Goal: Task Accomplishment & Management: Use online tool/utility

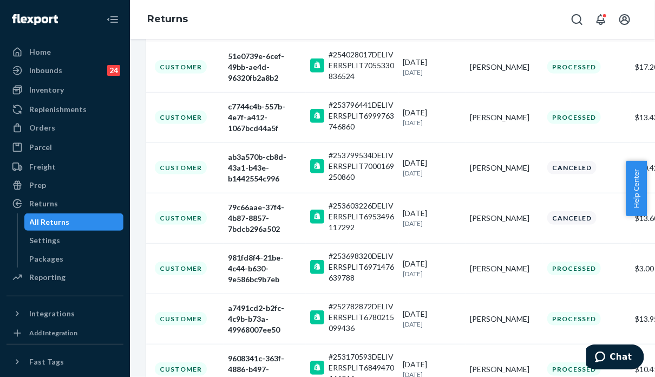
scroll to position [271, 41]
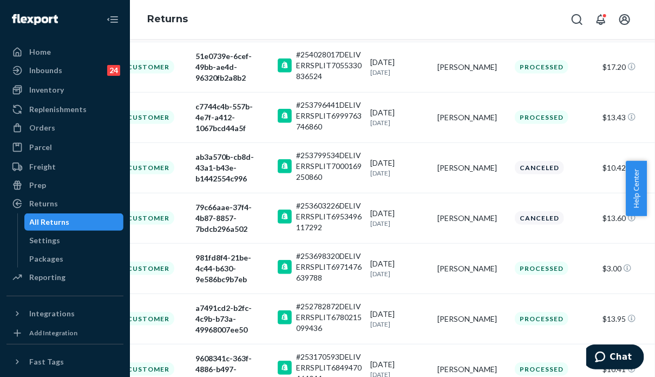
drag, startPoint x: 650, startPoint y: 184, endPoint x: 652, endPoint y: 60, distance: 124.0
click at [652, 60] on body "Home Inbounds 24 Shipping Plans Problems 24 Inventory Products Replenishments O…" at bounding box center [327, 188] width 655 height 377
drag, startPoint x: 652, startPoint y: 176, endPoint x: 649, endPoint y: 96, distance: 80.2
click at [649, 92] on body "Home Inbounds 24 Shipping Plans Problems 24 Inventory Products Replenishments O…" at bounding box center [327, 188] width 655 height 377
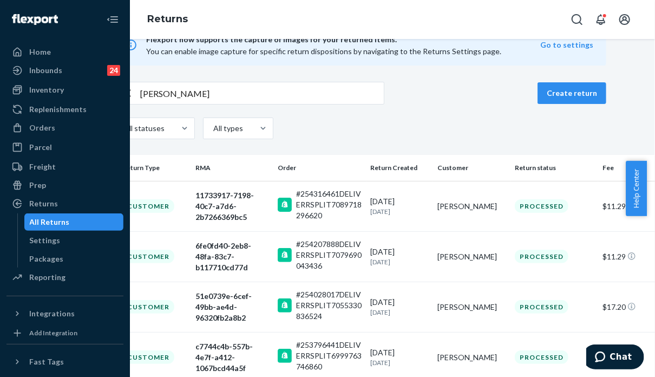
scroll to position [0, 41]
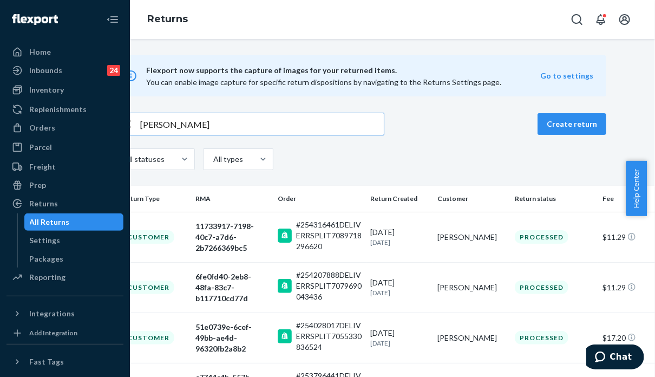
click at [232, 123] on input "[PERSON_NAME]" at bounding box center [262, 124] width 244 height 22
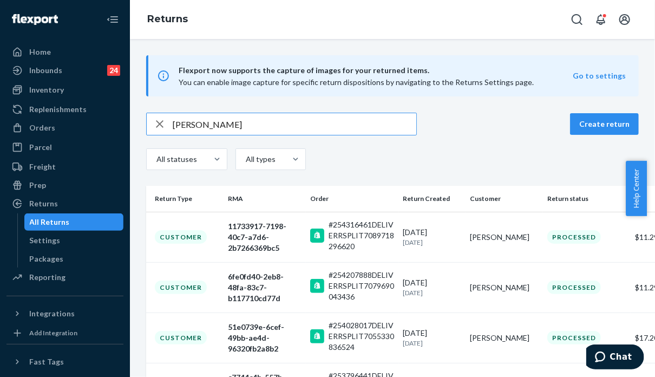
drag, startPoint x: 225, startPoint y: 126, endPoint x: 119, endPoint y: 123, distance: 106.2
click at [119, 123] on div "Home Inbounds 24 Shipping Plans Problems 24 Inventory Products Replenishments O…" at bounding box center [327, 188] width 655 height 377
paste input "9434636106023302192990"
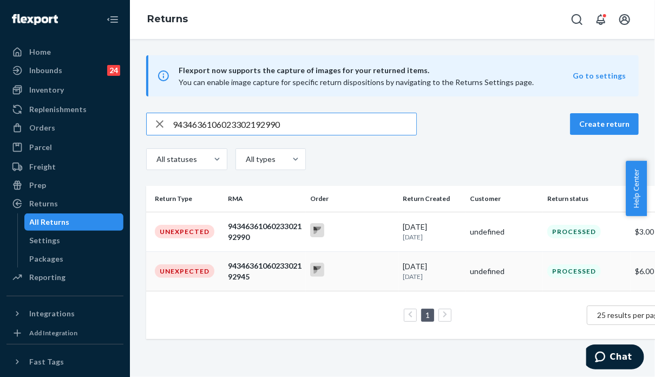
type input "9434636106023302192990"
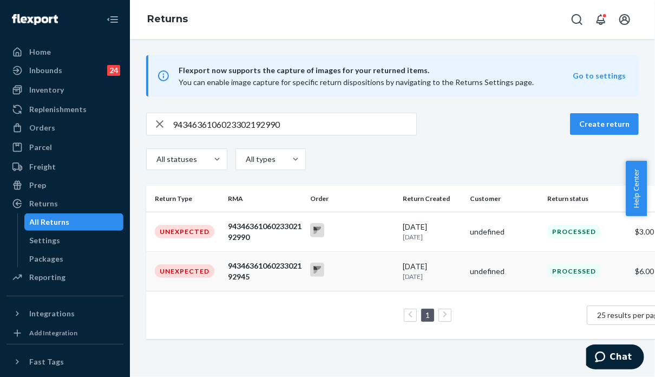
click at [254, 276] on div "9434636106023302192945" at bounding box center [265, 272] width 74 height 22
click at [269, 277] on div "9434636106023302192945" at bounding box center [265, 272] width 74 height 22
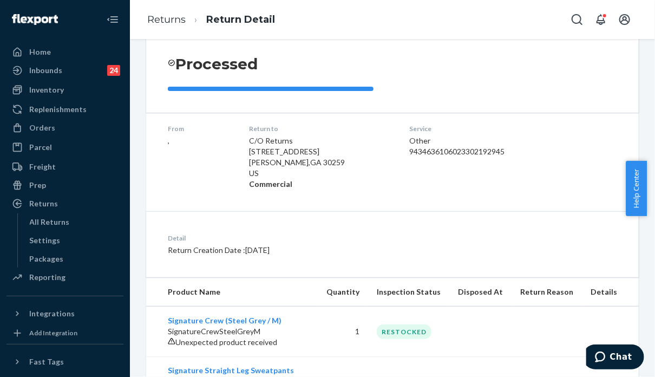
scroll to position [154, 0]
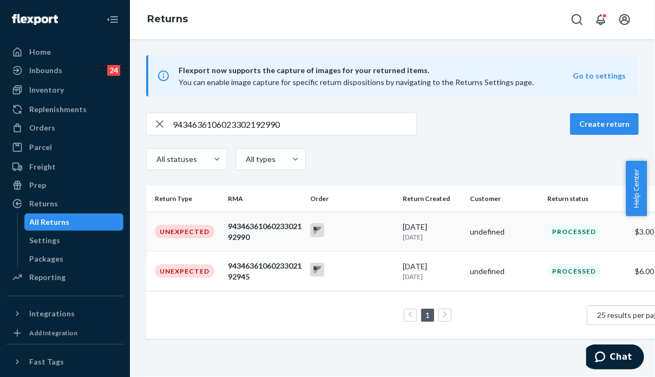
click at [253, 240] on div "9434636106023302192990" at bounding box center [265, 232] width 74 height 22
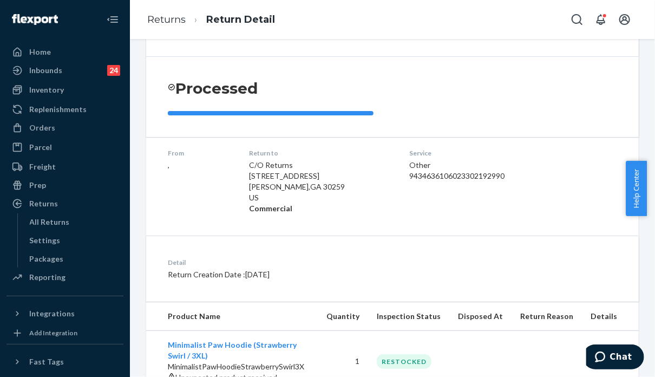
scroll to position [130, 0]
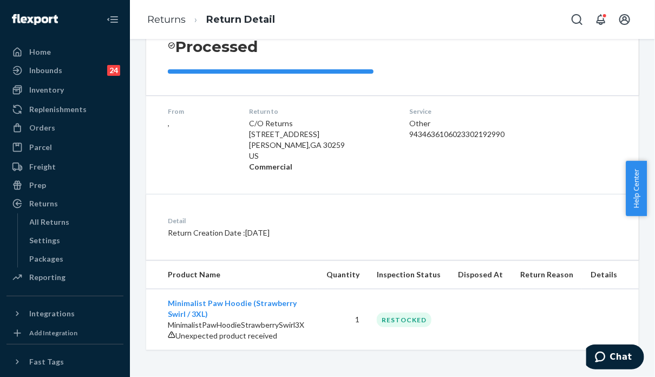
click at [563, 232] on div "Detail Return Creation Date : [DATE]" at bounding box center [392, 227] width 493 height 66
click at [520, 133] on div "Service Other 9434636106023302192990" at bounding box center [481, 140] width 143 height 66
drag, startPoint x: 65, startPoint y: 127, endPoint x: 5, endPoint y: 148, distance: 63.2
click at [65, 127] on div "Orders" at bounding box center [65, 127] width 115 height 15
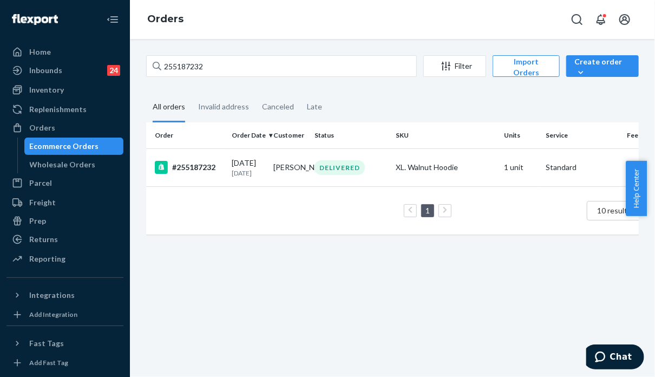
drag, startPoint x: 521, startPoint y: 99, endPoint x: 511, endPoint y: 93, distance: 11.4
click at [522, 98] on fieldset "All orders Invalid address Canceled Late" at bounding box center [392, 108] width 493 height 30
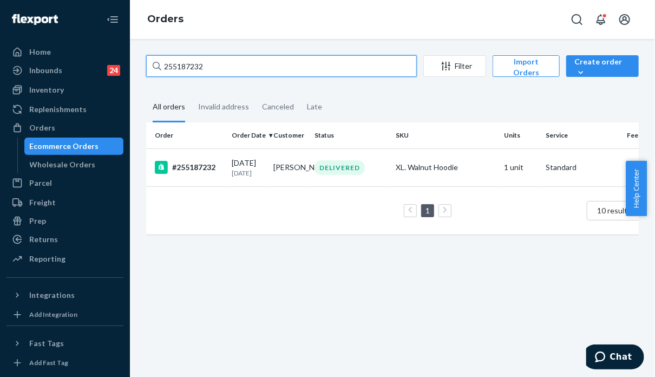
drag, startPoint x: 243, startPoint y: 64, endPoint x: 149, endPoint y: 69, distance: 93.3
click at [149, 69] on input "255187232" at bounding box center [281, 66] width 271 height 22
paste input "4281720"
type input "254281720"
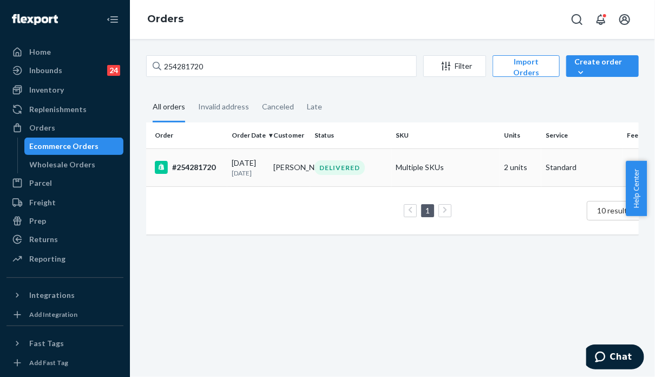
click at [493, 173] on td "Multiple SKUs" at bounding box center [446, 167] width 108 height 38
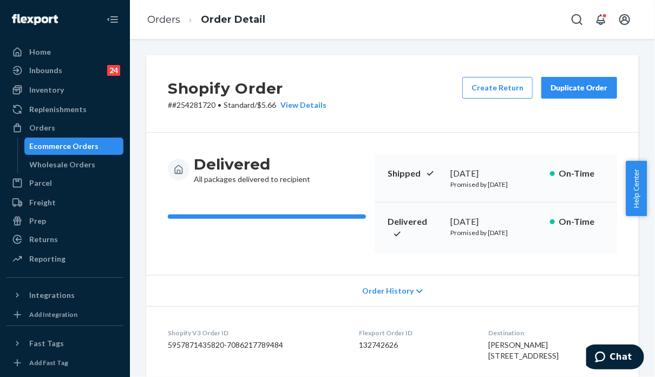
click at [561, 88] on div "Duplicate Order" at bounding box center [579, 87] width 57 height 11
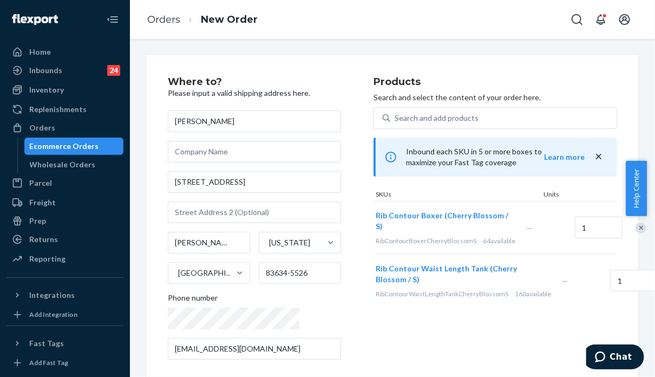
click at [636, 224] on div "Remove Item" at bounding box center [641, 228] width 11 height 11
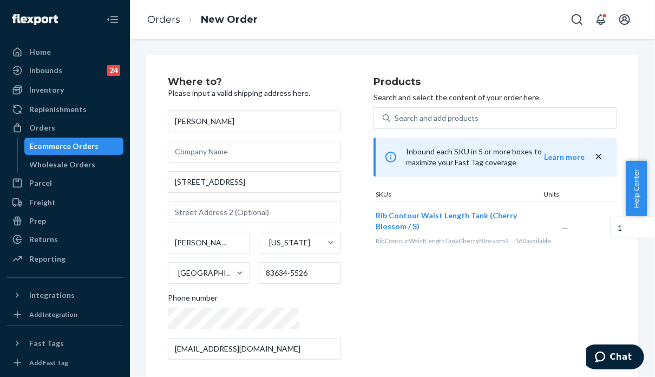
click at [542, 294] on div "Products Search and select the content of your order here. Search and add produ…" at bounding box center [496, 222] width 244 height 291
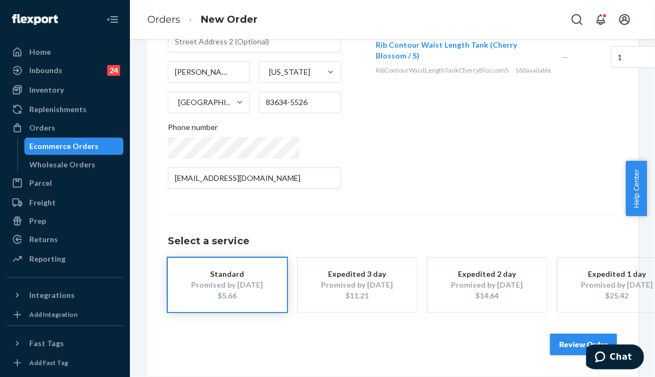
scroll to position [189, 0]
click at [565, 334] on button "Review Order" at bounding box center [583, 345] width 67 height 22
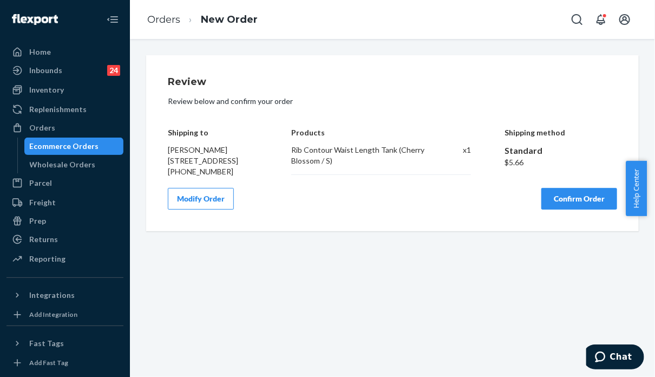
click at [576, 192] on div "Review Review below and confirm your order Shipping to [PERSON_NAME] [STREET_AD…" at bounding box center [393, 143] width 450 height 133
click at [582, 207] on button "Confirm Order" at bounding box center [580, 199] width 76 height 22
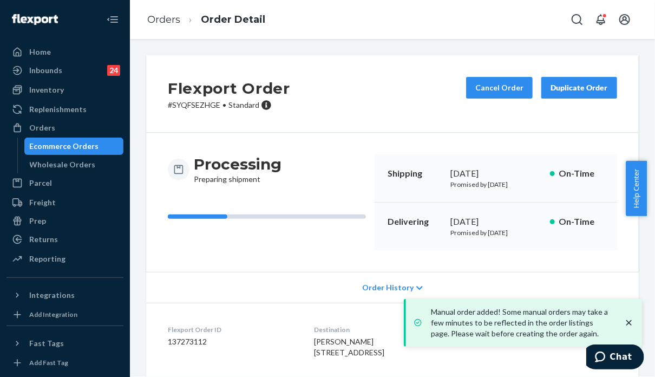
click at [199, 105] on p "# SYQFSEZHGE • Standard" at bounding box center [229, 105] width 122 height 11
copy p "SYQFSEZHGE"
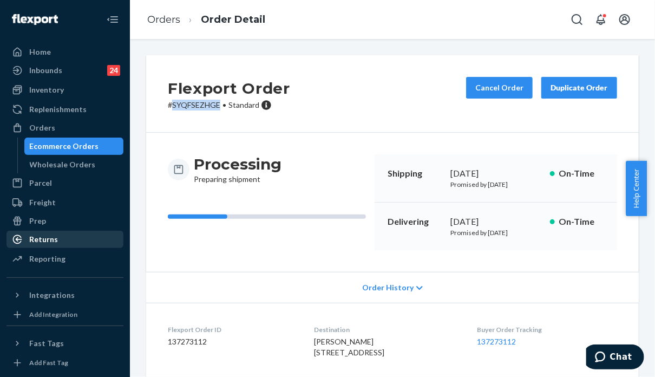
click at [65, 239] on div "Returns" at bounding box center [65, 239] width 115 height 15
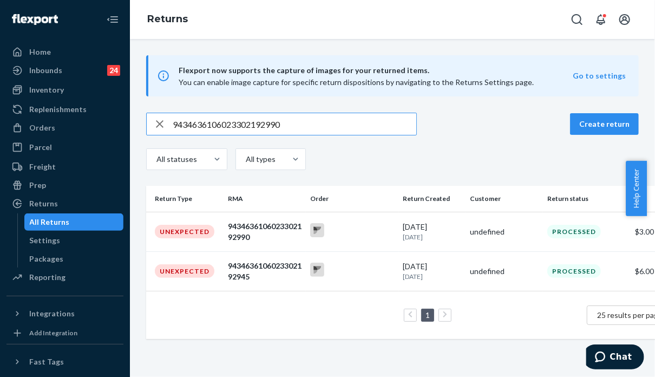
drag, startPoint x: 292, startPoint y: 120, endPoint x: 174, endPoint y: 122, distance: 118.6
click at [174, 122] on input "9434636106023302192990" at bounding box center [295, 124] width 244 height 22
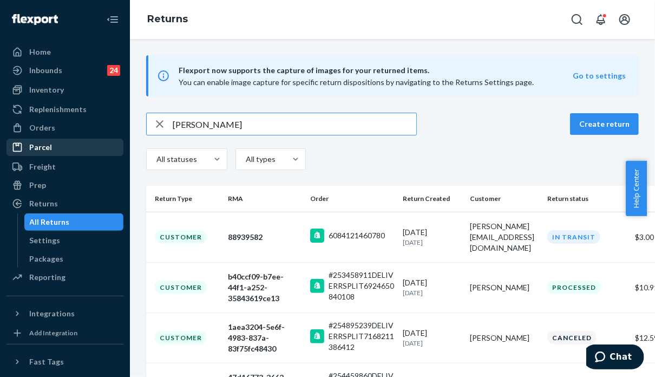
type input "[PERSON_NAME]"
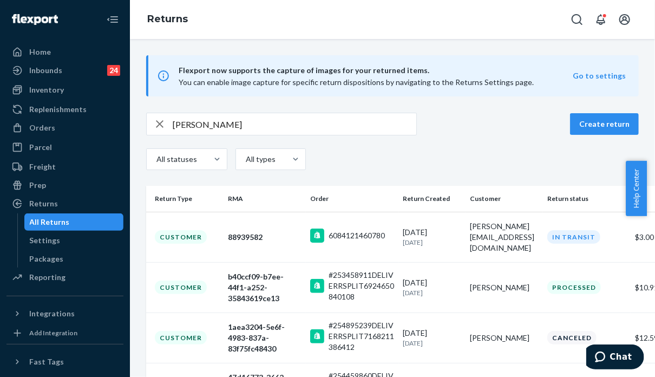
click at [515, 161] on div "All statuses All types" at bounding box center [392, 160] width 493 height 24
click at [60, 127] on div "Orders" at bounding box center [65, 127] width 115 height 15
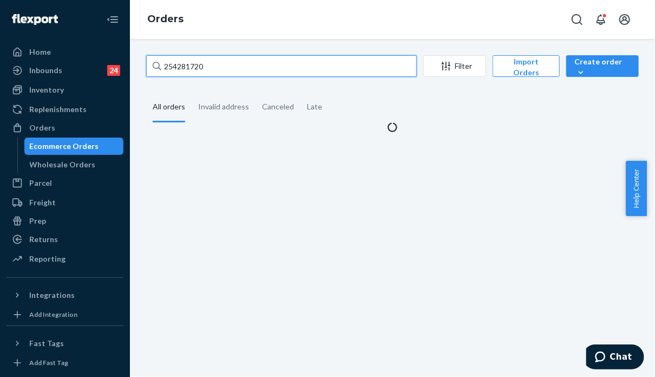
drag, startPoint x: 167, startPoint y: 61, endPoint x: 160, endPoint y: 60, distance: 6.6
click at [160, 60] on div "254281720" at bounding box center [281, 66] width 271 height 22
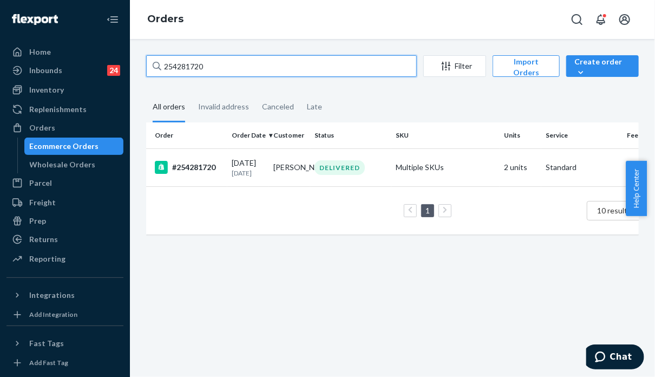
paste input "3458911"
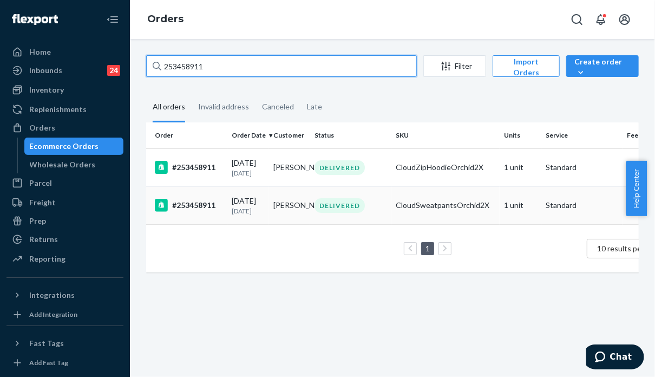
type input "253458911"
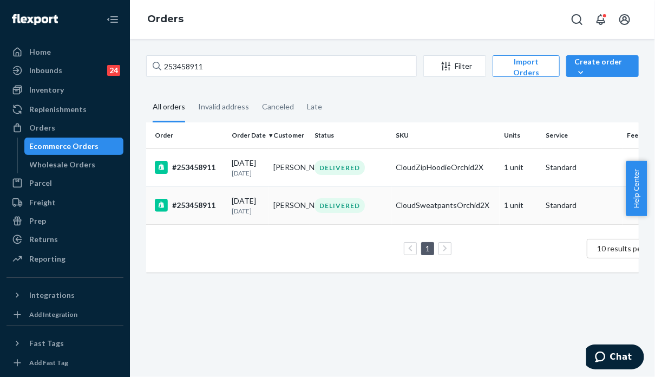
click at [441, 211] on div "CloudSweatpantsOrchid2X" at bounding box center [446, 205] width 100 height 11
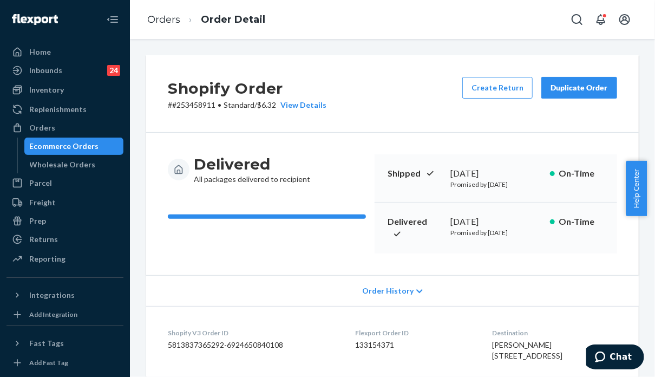
click at [585, 88] on div "Duplicate Order" at bounding box center [579, 87] width 57 height 11
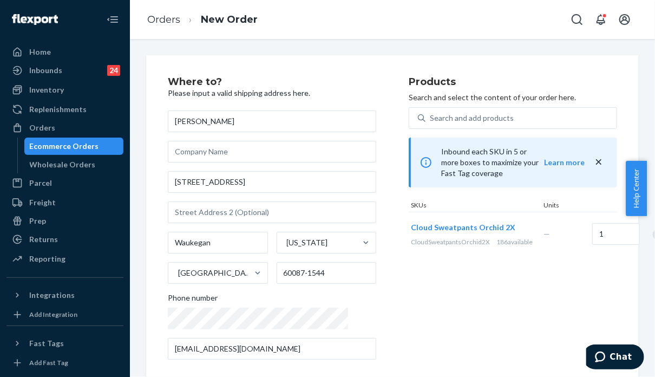
click at [524, 303] on div "Products Search and select the content of your order here. Search and add produ…" at bounding box center [513, 222] width 209 height 291
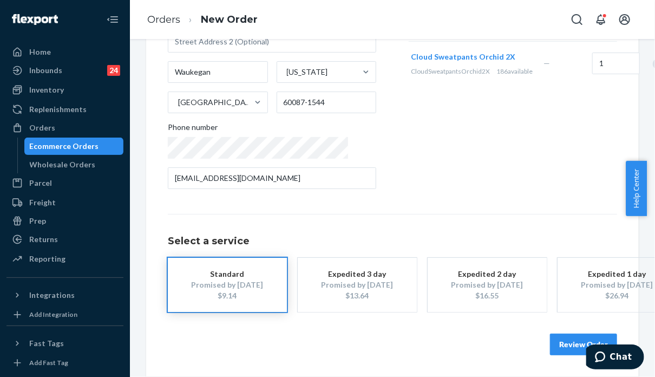
scroll to position [178, 0]
click at [558, 342] on button "Review Order" at bounding box center [583, 345] width 67 height 22
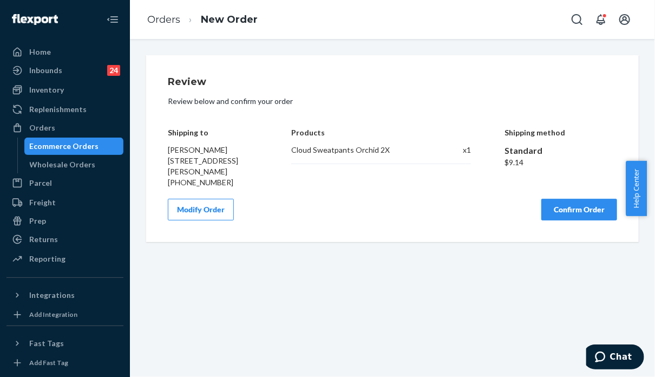
scroll to position [0, 0]
click at [565, 210] on button "Confirm Order" at bounding box center [580, 210] width 76 height 22
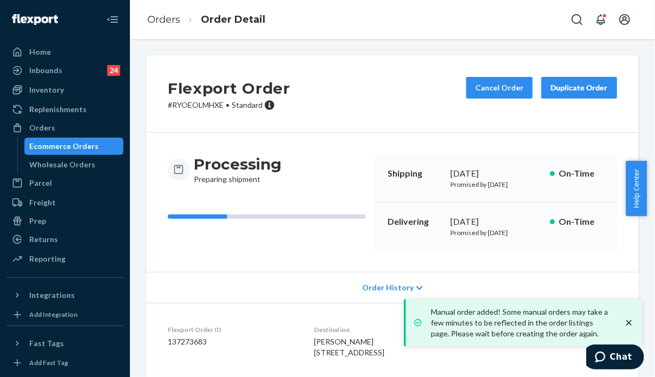
click at [195, 110] on p "# RYOEOLMHXE • Standard" at bounding box center [229, 105] width 122 height 11
click at [195, 103] on p "# RYOEOLMHXE • Standard" at bounding box center [229, 105] width 122 height 11
click at [195, 102] on p "# RYOEOLMHXE • Standard" at bounding box center [229, 105] width 122 height 11
click at [539, 119] on div "Flexport Order # RYOEOLMHXE • Standard Cancel Order Duplicate Order" at bounding box center [392, 93] width 493 height 77
click at [197, 106] on p "# RYOEOLMHXE • Standard" at bounding box center [229, 105] width 122 height 11
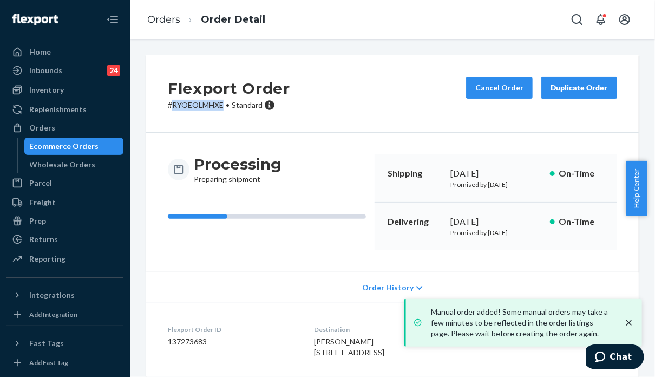
click at [197, 106] on p "# RYOEOLMHXE • Standard" at bounding box center [229, 105] width 122 height 11
copy p "RYOEOLMHXE"
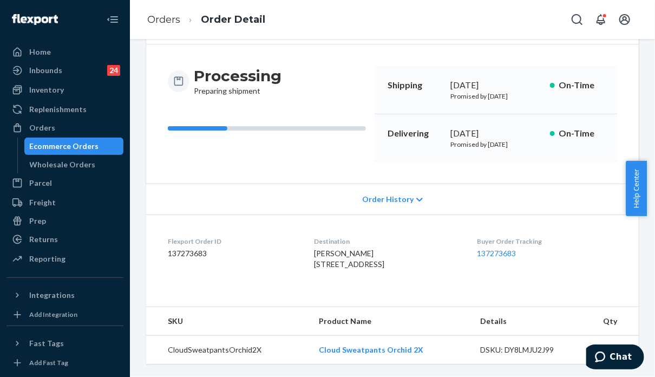
scroll to position [119, 0]
drag, startPoint x: 429, startPoint y: 350, endPoint x: 311, endPoint y: 349, distance: 118.1
click at [311, 349] on td "Cloud Sweatpants Orchid 2X" at bounding box center [390, 350] width 161 height 29
copy link "Cloud Sweatpants Orchid 2X"
drag, startPoint x: 650, startPoint y: 172, endPoint x: 652, endPoint y: 82, distance: 89.4
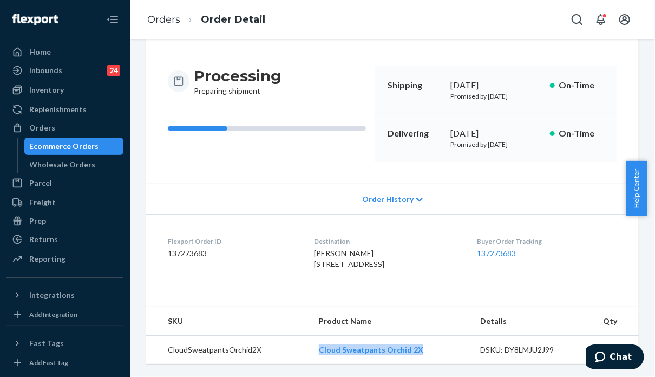
click at [652, 82] on body "Home Inbounds 24 Shipping Plans Problems 24 Inventory Products Replenishments O…" at bounding box center [327, 188] width 655 height 377
click at [66, 129] on div "Orders" at bounding box center [65, 127] width 115 height 15
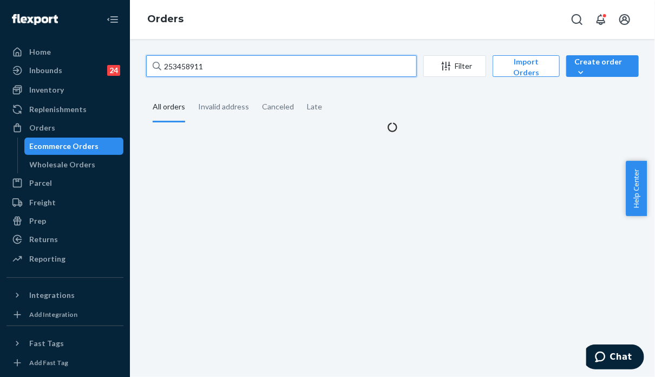
click at [215, 67] on input "253458911" at bounding box center [281, 66] width 271 height 22
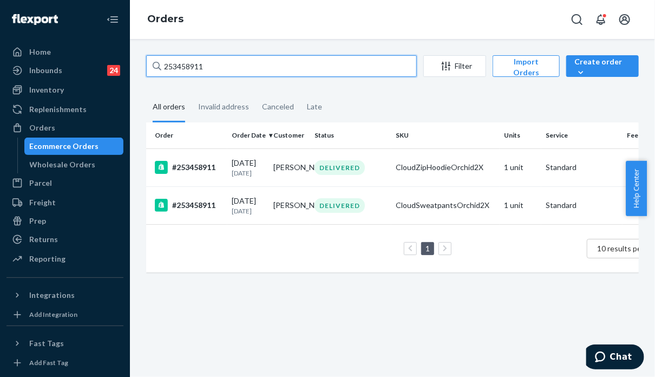
drag, startPoint x: 215, startPoint y: 67, endPoint x: 153, endPoint y: 64, distance: 61.8
click at [153, 64] on div "253458911" at bounding box center [281, 66] width 271 height 22
paste input "5331092"
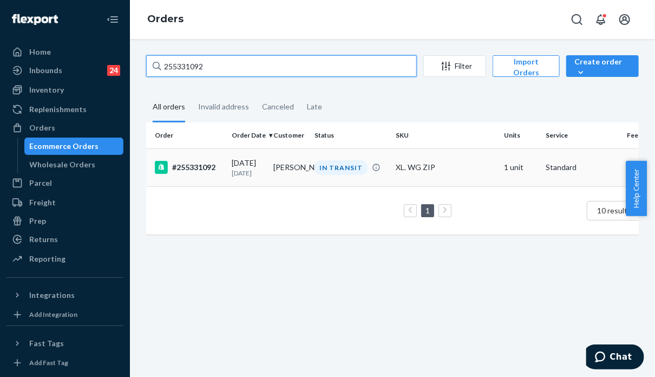
type input "255331092"
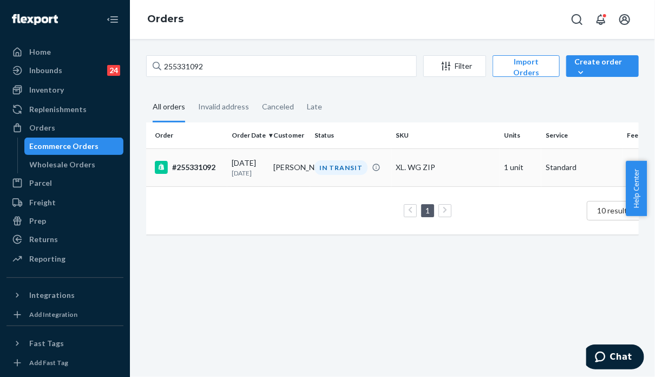
click at [466, 162] on div "XL. WG ZIP" at bounding box center [446, 167] width 100 height 11
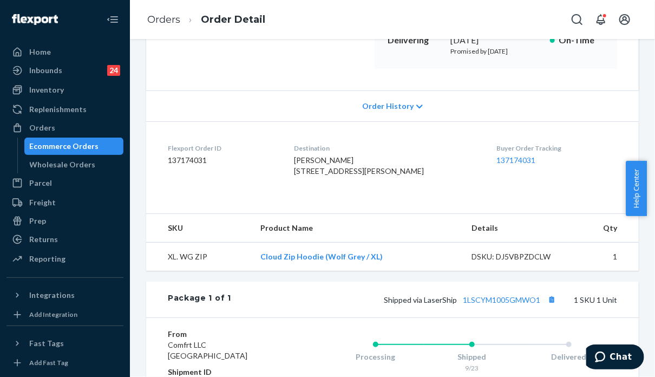
scroll to position [217, 0]
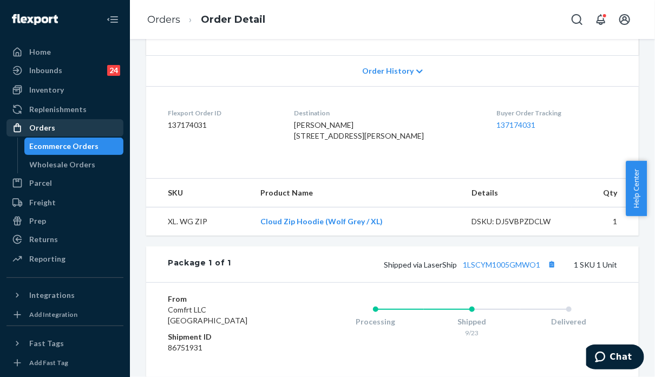
click at [44, 123] on div "Orders" at bounding box center [42, 127] width 26 height 11
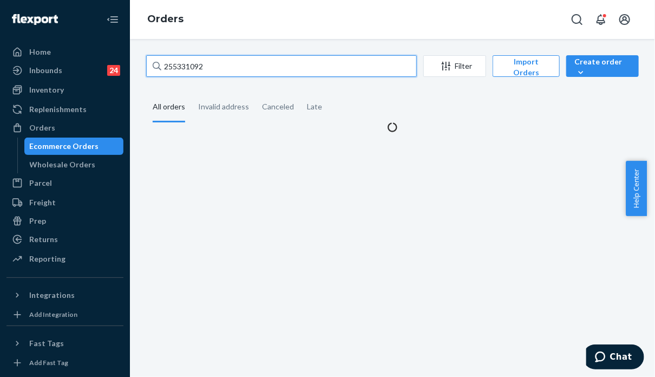
drag, startPoint x: 187, startPoint y: 61, endPoint x: 160, endPoint y: 60, distance: 27.1
click at [160, 60] on div "255331092" at bounding box center [281, 66] width 271 height 22
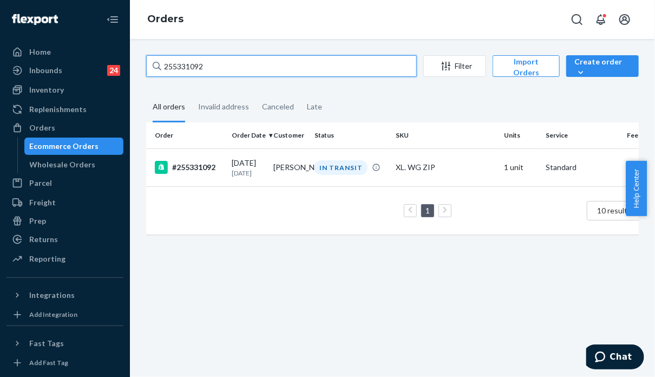
paste input "4862769"
type input "254862769"
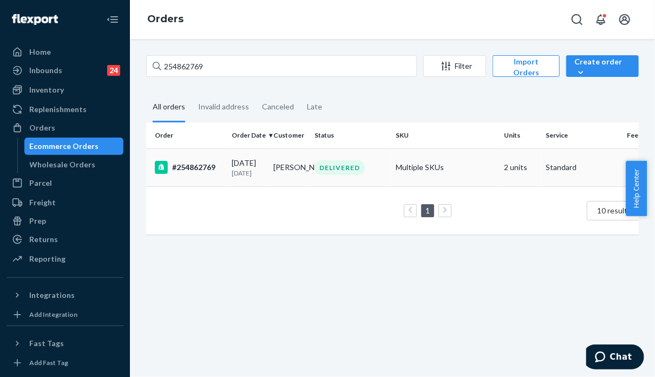
click at [442, 178] on td "Multiple SKUs" at bounding box center [446, 167] width 108 height 38
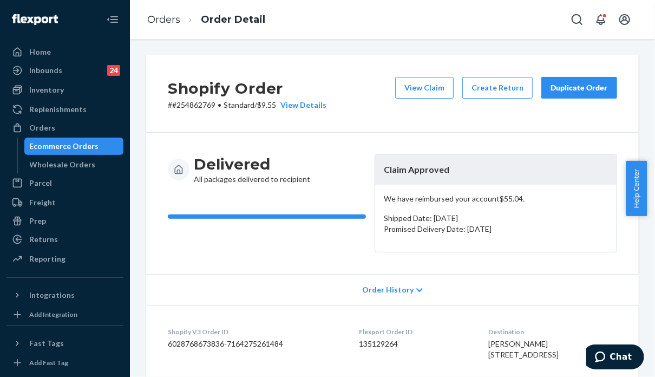
click at [580, 85] on div "Duplicate Order" at bounding box center [579, 87] width 57 height 11
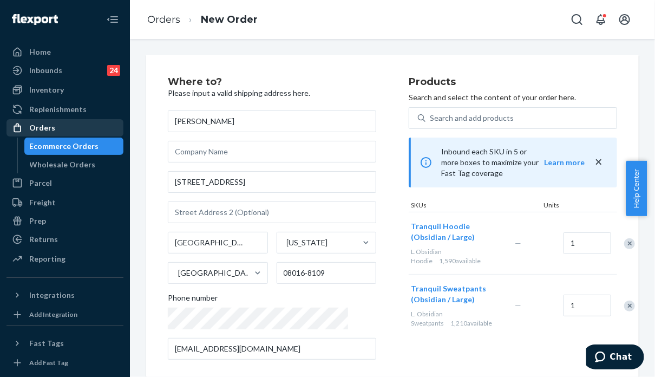
click at [43, 128] on div "Orders" at bounding box center [42, 127] width 26 height 11
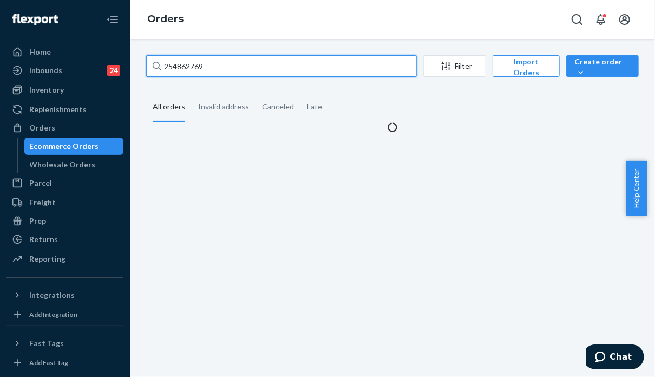
click at [151, 70] on input "254862769" at bounding box center [281, 66] width 271 height 22
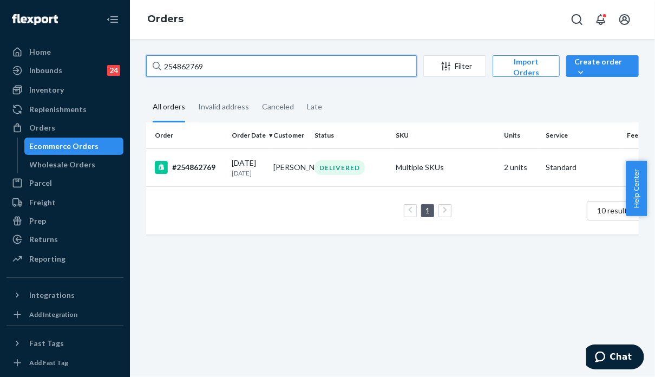
paste input "527330"
type input "255273309"
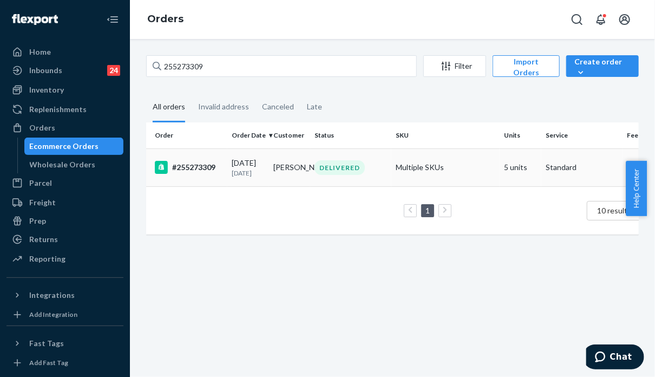
click at [424, 166] on td "Multiple SKUs" at bounding box center [446, 167] width 108 height 38
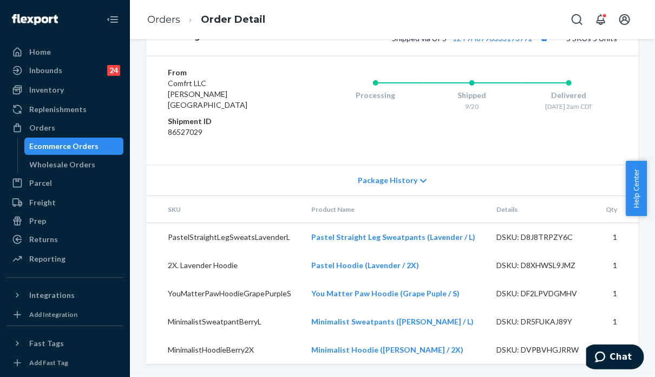
scroll to position [584, 0]
